Goal: Task Accomplishment & Management: Manage account settings

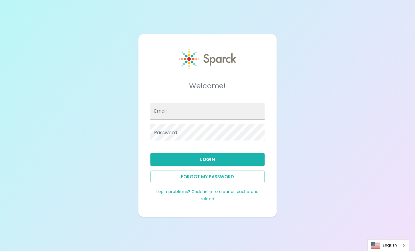
type input "[PERSON_NAME]@sfb"
click at [207, 159] on button "Login" at bounding box center [208, 159] width 115 height 13
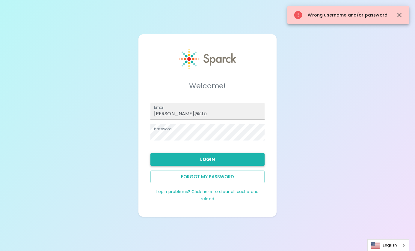
click at [233, 160] on button "Login" at bounding box center [208, 159] width 115 height 13
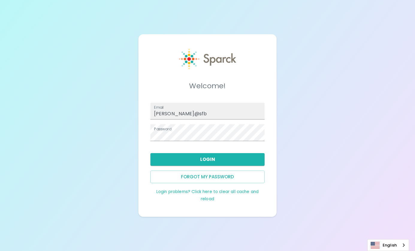
click at [333, 32] on div "Welcome! Email [PERSON_NAME]@sfb Password Login Forgot my password Login proble…" at bounding box center [207, 125] width 415 height 251
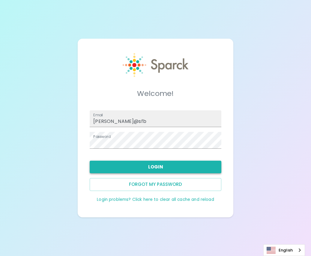
click at [198, 169] on button "Login" at bounding box center [156, 167] width 132 height 13
type input "[PERSON_NAME]@sfb"
click at [191, 167] on button "Login" at bounding box center [156, 167] width 132 height 13
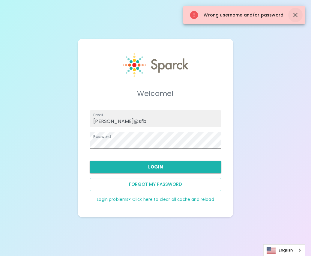
click at [295, 15] on icon "button" at bounding box center [295, 15] width 4 height 4
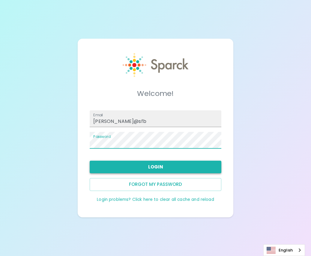
click at [173, 169] on button "Login" at bounding box center [156, 167] width 132 height 13
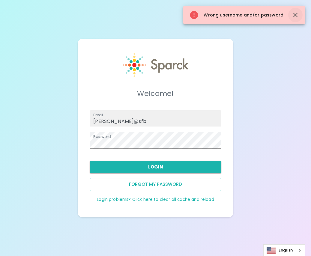
click at [301, 17] on button "button" at bounding box center [295, 15] width 14 height 14
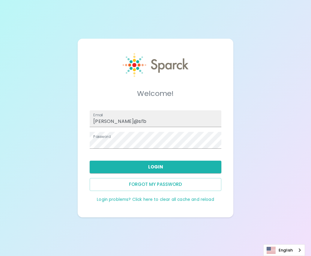
click at [256, 71] on div "Welcome! Email [PERSON_NAME]@sfb Password Login Forgot my password Login proble…" at bounding box center [155, 128] width 311 height 256
click at [263, 5] on div "Welcome! Email [PERSON_NAME]@sfb Password Login Forgot my password Login proble…" at bounding box center [155, 128] width 311 height 256
click at [210, 170] on button "Login" at bounding box center [156, 167] width 132 height 13
click at [145, 112] on input "Email" at bounding box center [156, 118] width 132 height 17
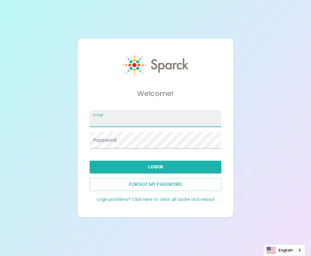
type input "[PERSON_NAME]@sfb"
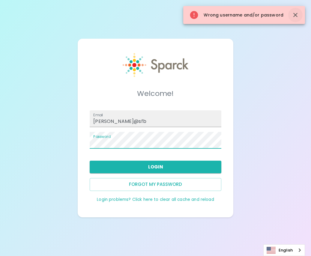
click at [295, 14] on icon "button" at bounding box center [295, 14] width 7 height 7
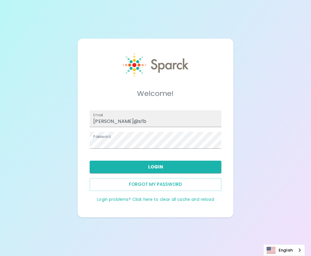
click at [172, 201] on link "Login problems? Click here to clear all cache and reload" at bounding box center [155, 200] width 117 height 6
click at [129, 199] on link "Login problems? Click here to clear all cache and reload" at bounding box center [155, 200] width 117 height 6
click at [165, 124] on input "Email" at bounding box center [156, 118] width 132 height 17
click at [168, 120] on input "Email" at bounding box center [156, 118] width 132 height 17
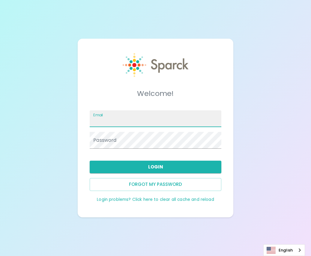
type input "[PERSON_NAME]@sfb"
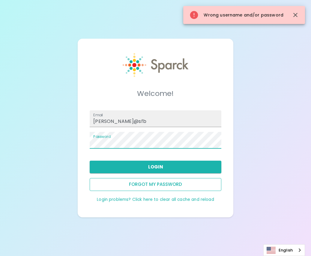
click at [173, 184] on button "Forgot my password" at bounding box center [156, 184] width 132 height 13
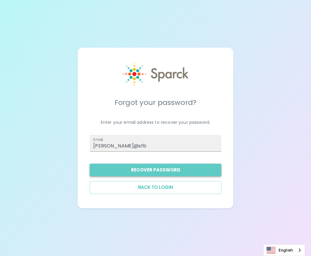
click at [183, 170] on button "Recover Password" at bounding box center [156, 170] width 132 height 13
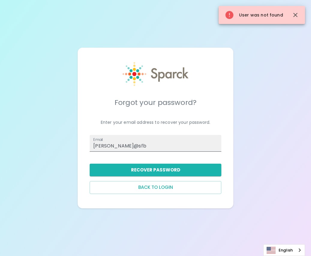
click at [170, 144] on input "s.ricks@sfb" at bounding box center [156, 143] width 132 height 17
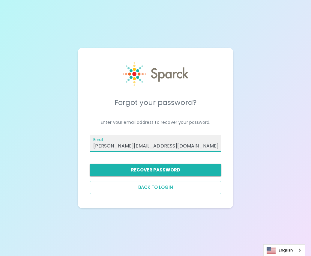
type input "s.ricks@sfbcoffee.com"
click at [191, 169] on button "Recover Password" at bounding box center [156, 170] width 132 height 13
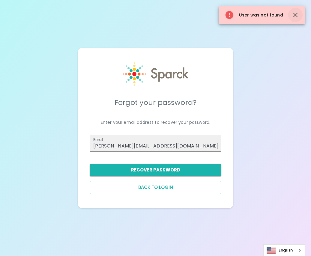
click at [298, 14] on icon "button" at bounding box center [295, 14] width 7 height 7
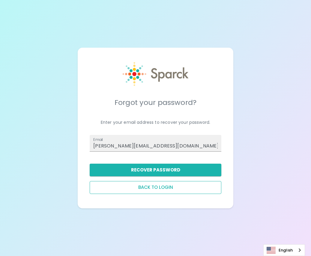
click at [190, 187] on button "Back to login" at bounding box center [156, 187] width 132 height 13
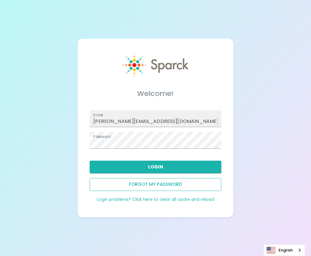
click at [164, 184] on button "Forgot my password" at bounding box center [156, 184] width 132 height 13
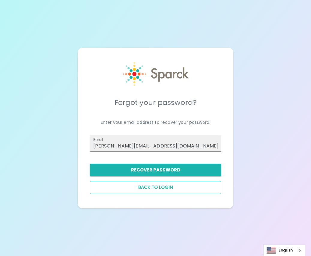
click at [157, 188] on button "Back to login" at bounding box center [156, 187] width 132 height 13
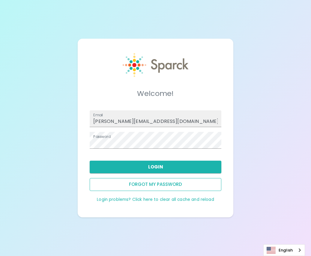
click at [159, 181] on button "Forgot my password" at bounding box center [156, 184] width 132 height 13
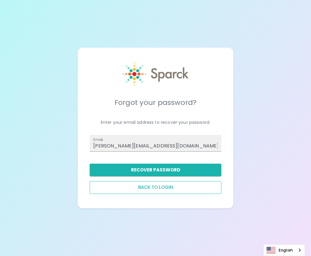
click at [155, 188] on button "Back to login" at bounding box center [156, 187] width 132 height 13
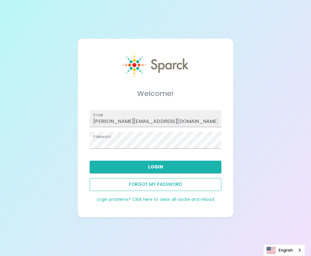
click at [159, 187] on button "Forgot my password" at bounding box center [156, 184] width 132 height 13
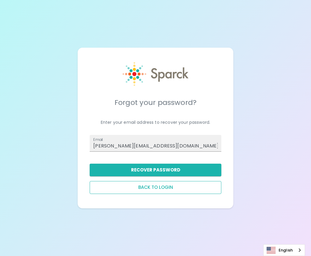
click at [194, 188] on button "Back to login" at bounding box center [156, 187] width 132 height 13
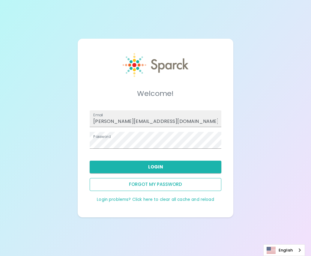
click at [194, 184] on button "Forgot my password" at bounding box center [156, 184] width 132 height 13
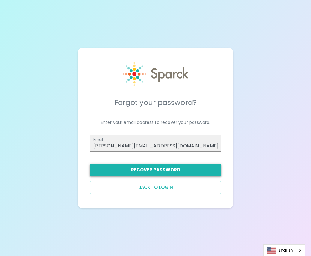
click at [180, 165] on button "Recover Password" at bounding box center [156, 170] width 132 height 13
click at [22, 128] on div "Forgot your password? Enter your email address to recover your password. Email …" at bounding box center [155, 128] width 311 height 256
click at [34, 163] on div "Forgot your password? Enter your email address to recover your password. Email …" at bounding box center [155, 128] width 311 height 256
click at [152, 192] on button "Back to login" at bounding box center [156, 187] width 132 height 13
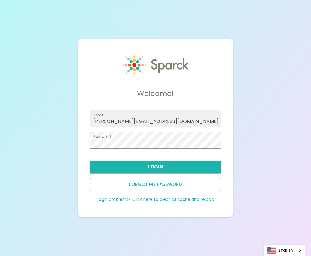
click at [149, 185] on button "Forgot my password" at bounding box center [156, 184] width 132 height 13
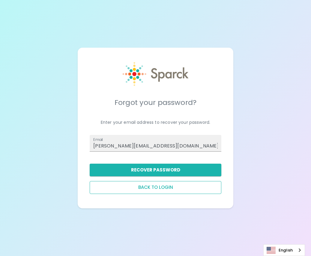
click at [150, 191] on button "Back to login" at bounding box center [156, 187] width 132 height 13
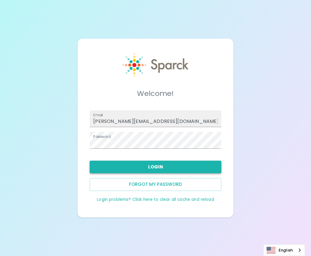
click at [151, 164] on button "Login" at bounding box center [156, 167] width 132 height 13
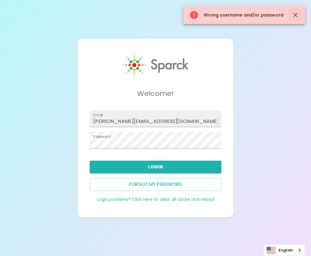
click at [294, 18] on icon "button" at bounding box center [295, 14] width 7 height 7
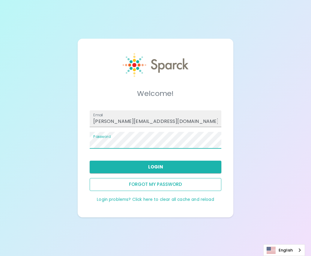
click at [167, 187] on button "Forgot my password" at bounding box center [156, 184] width 132 height 13
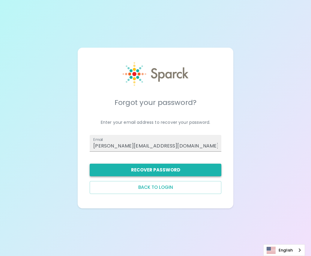
click at [163, 173] on button "Recover Password" at bounding box center [156, 170] width 132 height 13
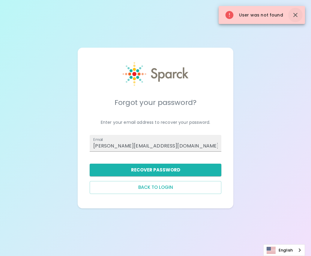
click at [296, 15] on icon "button" at bounding box center [295, 15] width 4 height 4
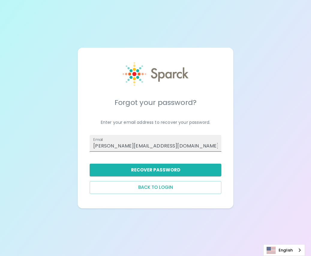
click at [158, 143] on input "[PERSON_NAME][EMAIL_ADDRESS][DOMAIN_NAME]" at bounding box center [156, 143] width 132 height 17
click at [164, 172] on button "Recover Password" at bounding box center [156, 170] width 132 height 13
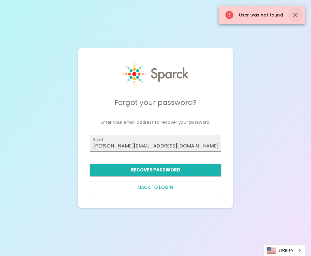
click at [292, 19] on button "button" at bounding box center [295, 15] width 14 height 14
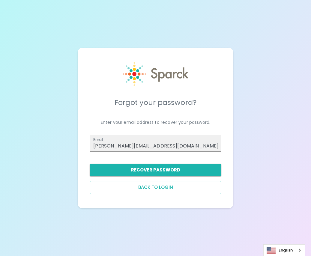
click at [7, 0] on div "Forgot your password? Enter your email address to recover your password. Email …" at bounding box center [155, 128] width 311 height 256
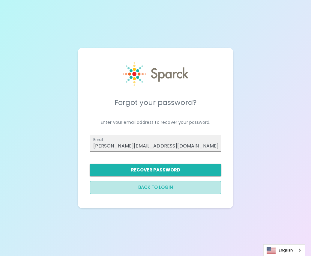
click at [153, 191] on button "Back to login" at bounding box center [156, 187] width 132 height 13
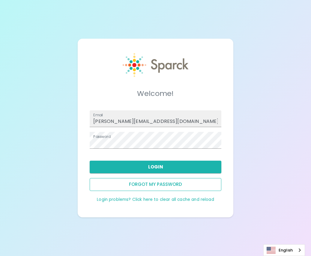
click at [159, 185] on button "Forgot my password" at bounding box center [156, 184] width 132 height 13
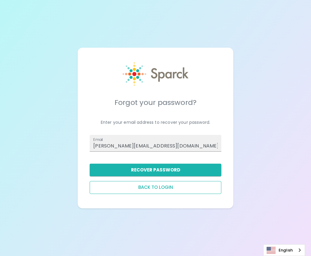
click at [157, 187] on button "Back to login" at bounding box center [156, 187] width 132 height 13
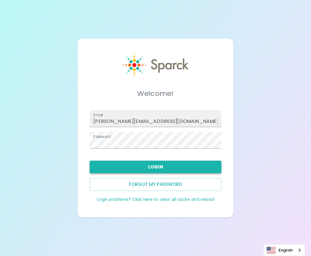
click at [156, 161] on button "Login" at bounding box center [156, 167] width 132 height 13
click at [161, 184] on button "Forgot my password" at bounding box center [156, 184] width 132 height 13
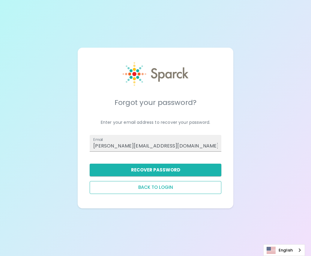
click at [173, 191] on button "Back to login" at bounding box center [156, 187] width 132 height 13
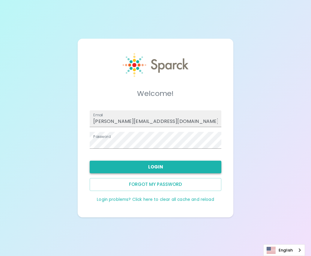
click at [158, 164] on button "Login" at bounding box center [156, 167] width 132 height 13
click at [292, 57] on div "Welcome! Email s.ricks@sfbcoffee.com Password Login Forgot my password Login pr…" at bounding box center [155, 128] width 311 height 256
click at [160, 171] on button "Login" at bounding box center [156, 167] width 132 height 13
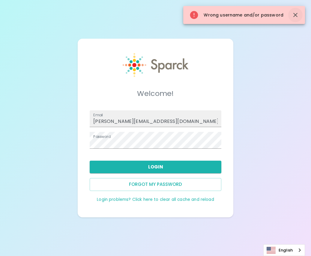
click at [295, 15] on icon "button" at bounding box center [295, 15] width 4 height 4
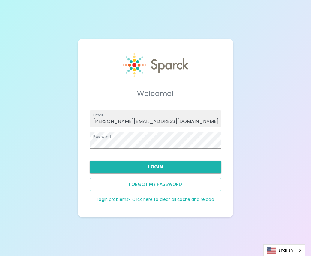
click at [154, 201] on link "Login problems? Click here to clear all cache and reload" at bounding box center [155, 200] width 117 height 6
click at [157, 182] on button "Forgot my password" at bounding box center [156, 184] width 132 height 13
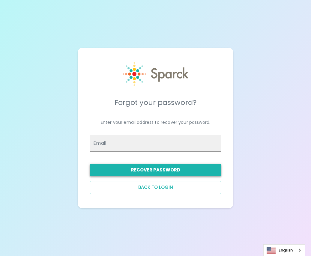
click at [164, 171] on button "Recover Password" at bounding box center [156, 170] width 132 height 13
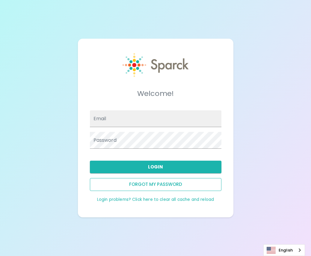
click at [146, 183] on button "Forgot my password" at bounding box center [156, 184] width 132 height 13
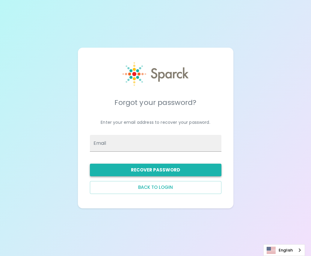
click at [154, 168] on button "Recover Password" at bounding box center [156, 170] width 132 height 13
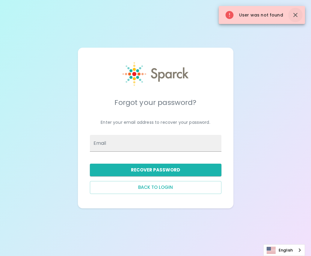
click at [295, 16] on icon "button" at bounding box center [296, 15] width 4 height 4
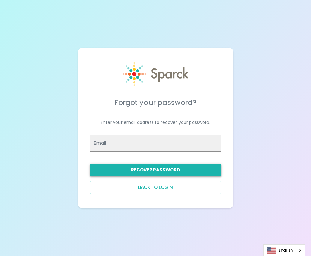
click at [152, 176] on button "Recover Password" at bounding box center [156, 170] width 132 height 13
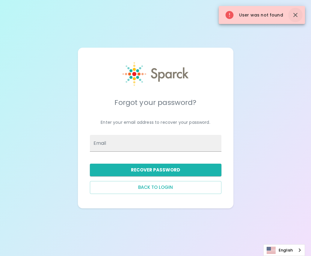
click at [289, 17] on button "button" at bounding box center [296, 15] width 14 height 14
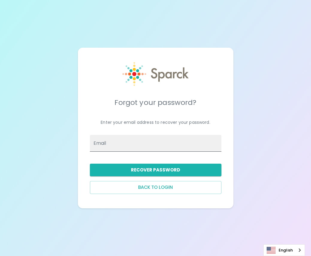
click at [114, 146] on input "Email" at bounding box center [156, 143] width 132 height 17
type input "[PERSON_NAME][EMAIL_ADDRESS][DOMAIN_NAME]"
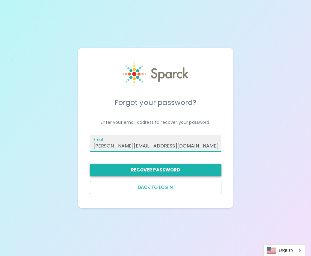
click at [130, 168] on button "Recover Password" at bounding box center [156, 170] width 132 height 13
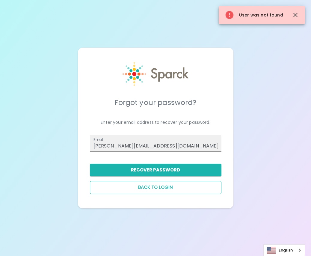
click at [143, 190] on button "Back to login" at bounding box center [156, 187] width 132 height 13
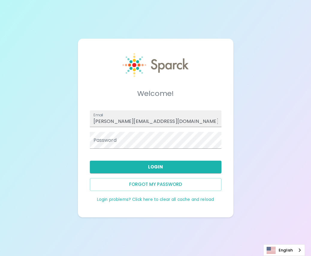
click at [109, 141] on div "Password" at bounding box center [156, 140] width 132 height 17
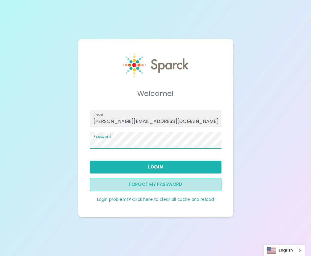
click at [158, 184] on button "Forgot my password" at bounding box center [156, 184] width 132 height 13
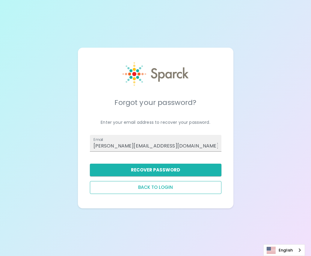
click at [154, 188] on button "Back to login" at bounding box center [156, 187] width 132 height 13
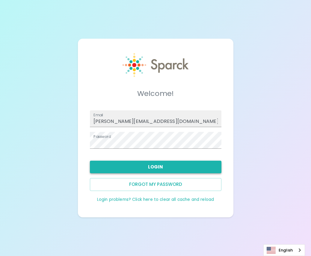
click at [152, 168] on button "Login" at bounding box center [156, 167] width 132 height 13
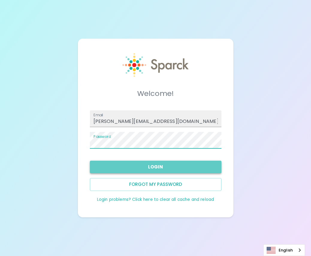
click at [152, 169] on button "Login" at bounding box center [156, 167] width 132 height 13
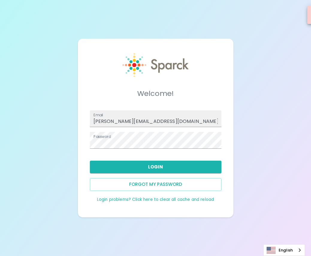
click at [299, 13] on div "Wrong username and/or password" at bounding box center [245, 15] width 122 height 18
click at [166, 185] on button "Forgot my password" at bounding box center [156, 184] width 132 height 13
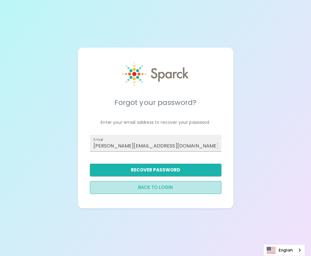
click at [159, 188] on button "Back to login" at bounding box center [156, 187] width 132 height 13
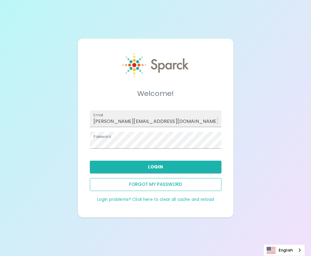
click at [158, 180] on button "Forgot my password" at bounding box center [156, 184] width 132 height 13
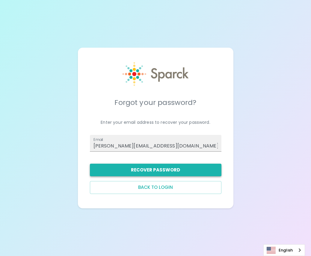
click at [159, 167] on button "Recover Password" at bounding box center [156, 170] width 132 height 13
click at [153, 168] on button "Recover Password" at bounding box center [156, 170] width 132 height 13
click at [152, 170] on button "Recover Password" at bounding box center [156, 170] width 132 height 13
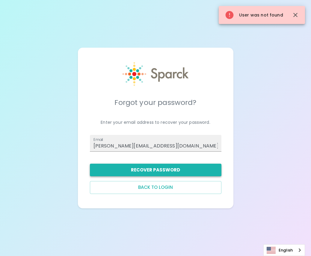
click at [296, 15] on icon "button" at bounding box center [296, 15] width 4 height 4
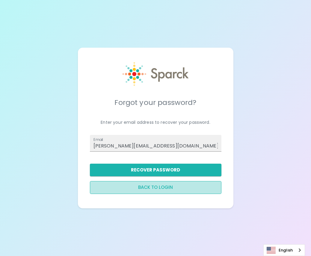
click at [162, 187] on button "Back to login" at bounding box center [156, 187] width 132 height 13
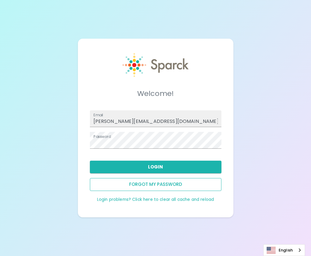
click at [170, 182] on button "Forgot my password" at bounding box center [156, 184] width 132 height 13
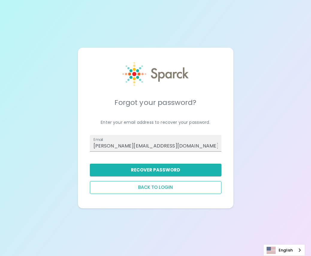
click at [173, 183] on button "Back to login" at bounding box center [156, 187] width 132 height 13
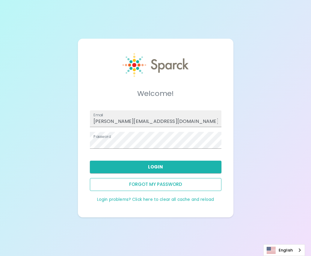
click at [172, 185] on button "Forgot my password" at bounding box center [156, 184] width 132 height 13
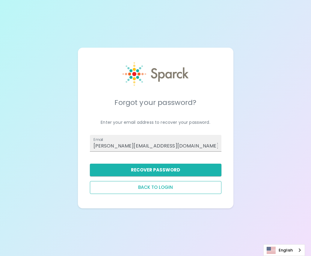
click at [166, 186] on button "Back to login" at bounding box center [156, 187] width 132 height 13
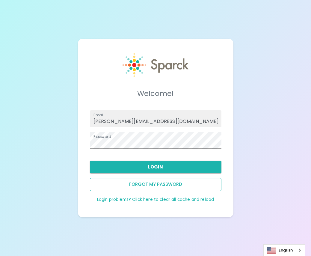
click at [157, 189] on button "Forgot my password" at bounding box center [156, 184] width 132 height 13
click at [154, 167] on button "Login" at bounding box center [156, 167] width 132 height 13
click at [157, 164] on button "Login" at bounding box center [156, 167] width 132 height 13
